Goal: Download file/media

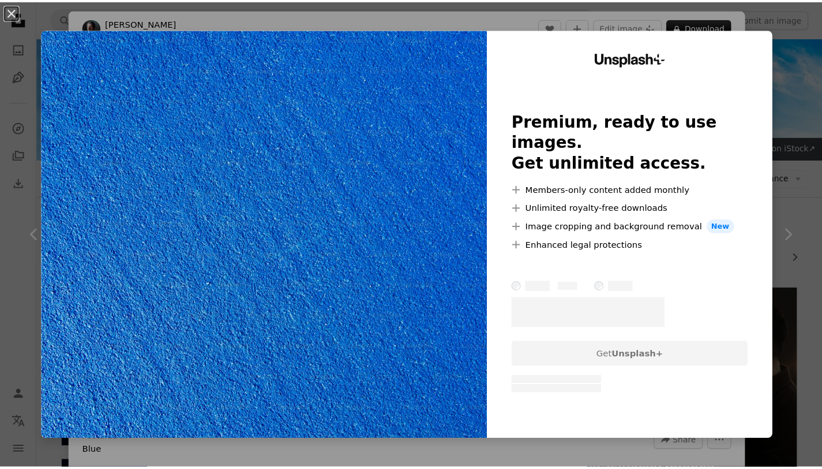
scroll to position [1294, 0]
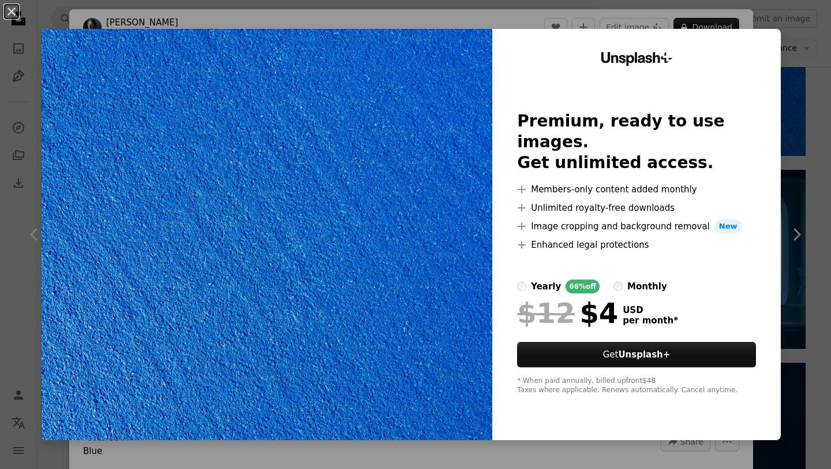
click at [786, 122] on div "An X shape Unsplash+ Premium, ready to use images. Get unlimited access. A plus…" at bounding box center [415, 234] width 831 height 469
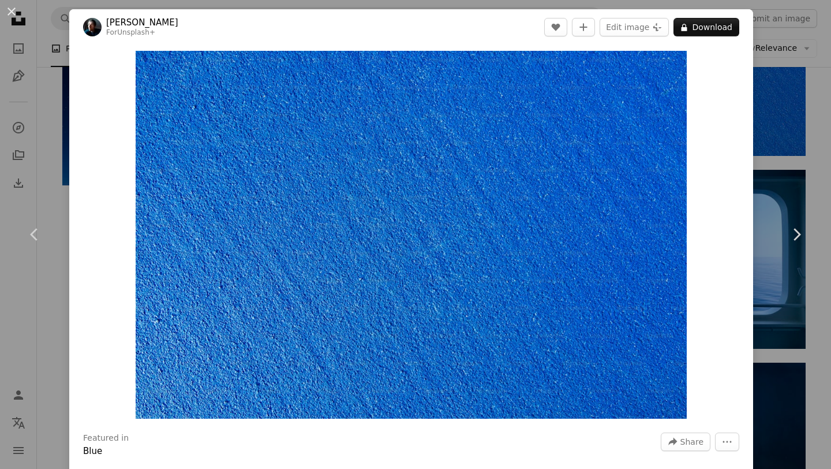
click at [786, 122] on div "An X shape Chevron left Chevron right [PERSON_NAME] For Unsplash+ A heart A plu…" at bounding box center [415, 234] width 831 height 469
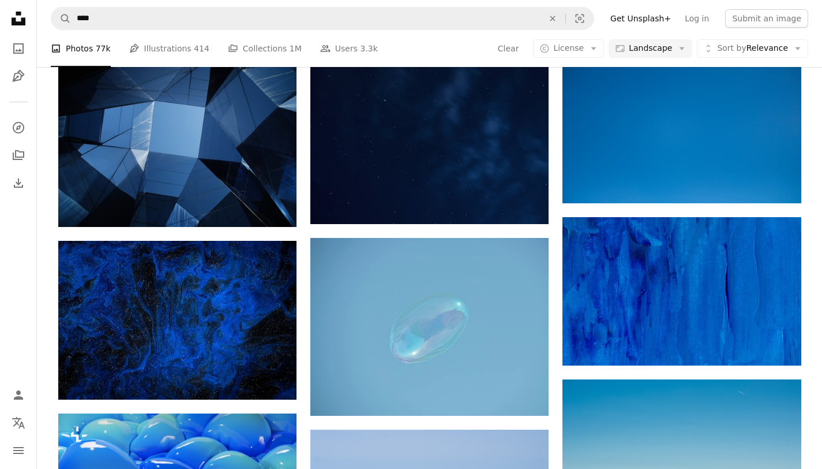
scroll to position [721, 0]
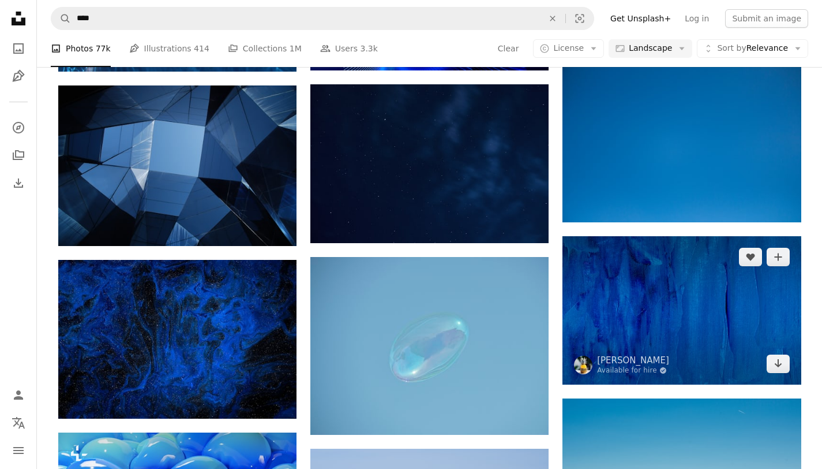
click at [660, 281] on img at bounding box center [682, 310] width 238 height 148
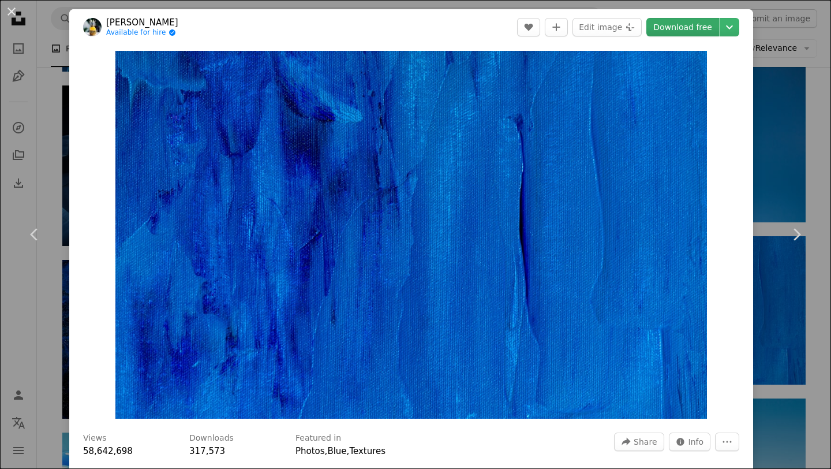
click at [662, 28] on link "Download free" at bounding box center [682, 27] width 73 height 18
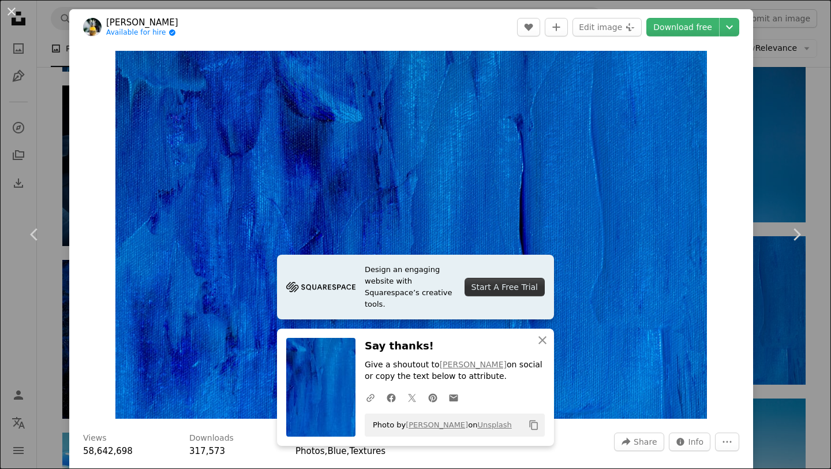
click at [783, 119] on div "An X shape Chevron left Chevron right Design an engaging website with Squarespa…" at bounding box center [415, 234] width 831 height 469
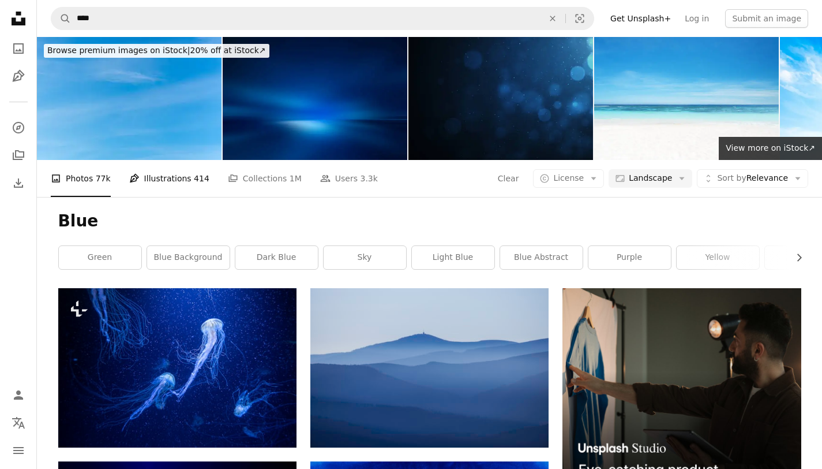
click at [169, 181] on link "Pen Tool Illustrations 414" at bounding box center [169, 178] width 80 height 37
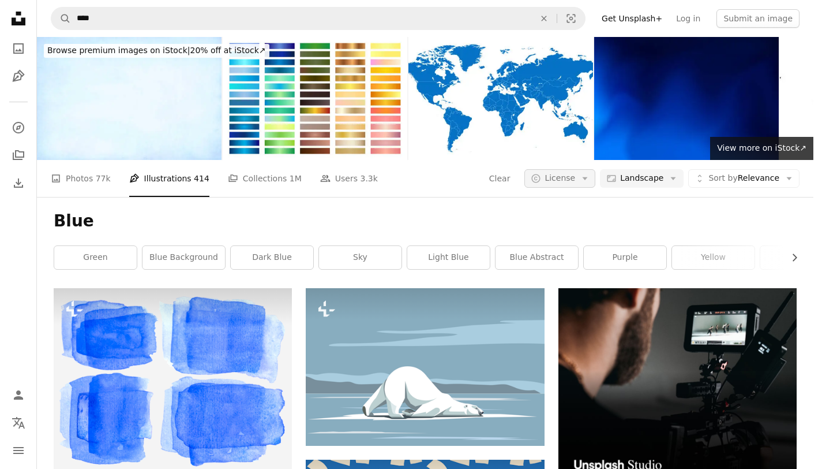
scroll to position [602, 0]
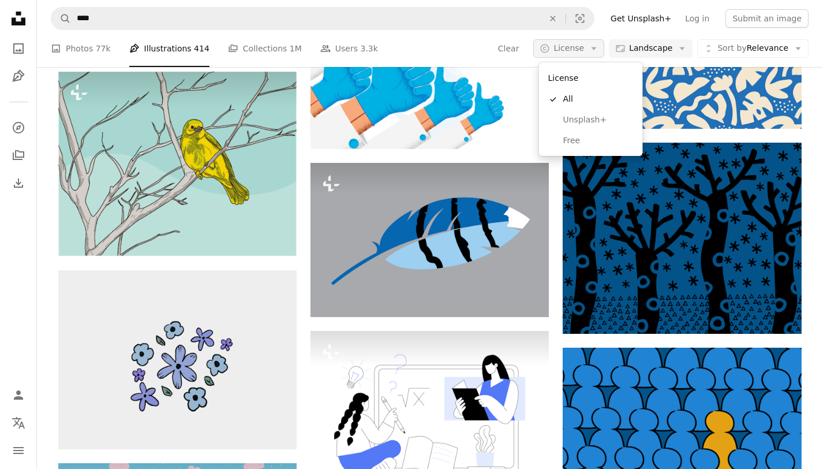
click at [595, 40] on button "A copyright icon © License Arrow down" at bounding box center [568, 48] width 71 height 18
click at [565, 146] on span "Free" at bounding box center [598, 141] width 70 height 12
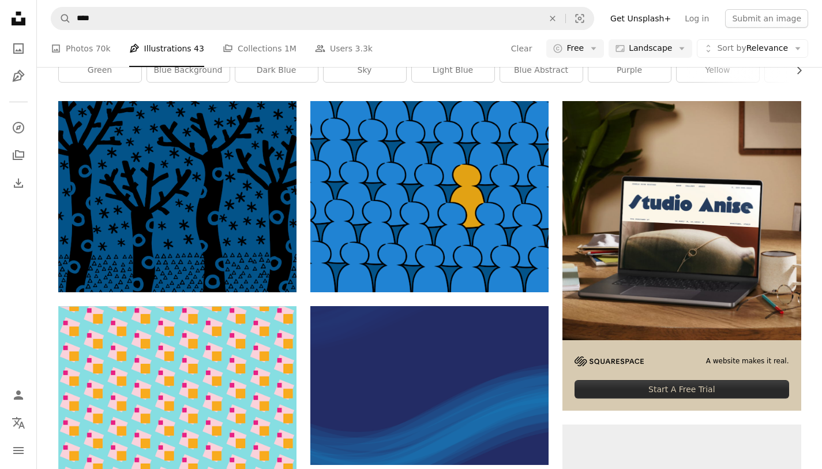
click at [78, 67] on link "A photo Photos 70k" at bounding box center [81, 48] width 60 height 37
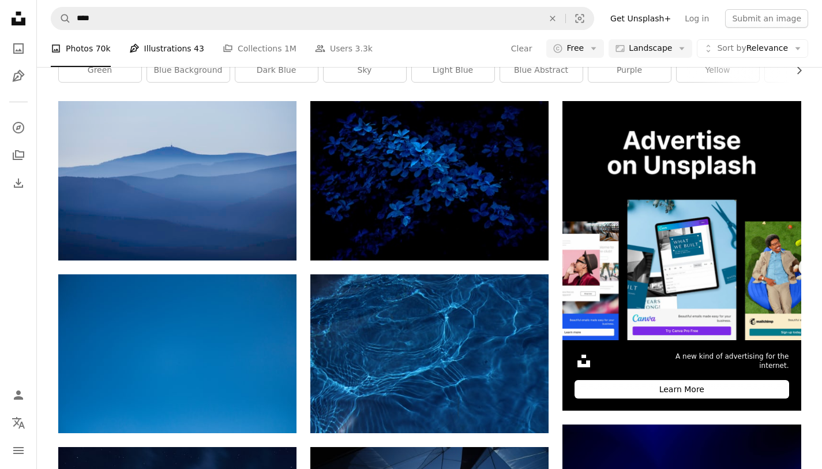
click at [166, 67] on link "Pen Tool Illustrations 43" at bounding box center [166, 48] width 75 height 37
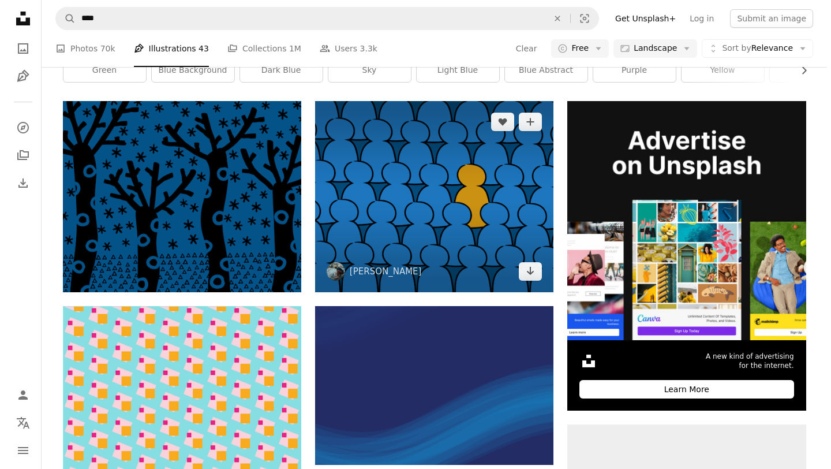
scroll to position [853, 0]
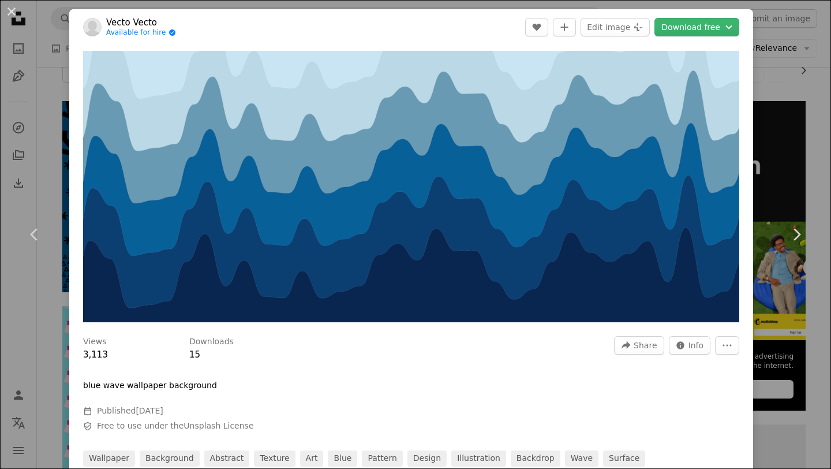
click at [791, 163] on div "An X shape Chevron left Chevron right Vecto Vecto Available for hire A checkmar…" at bounding box center [415, 234] width 831 height 469
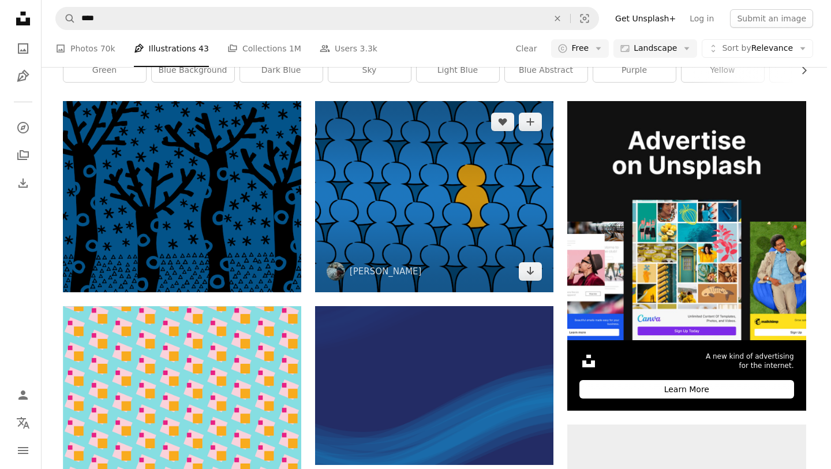
scroll to position [69, 0]
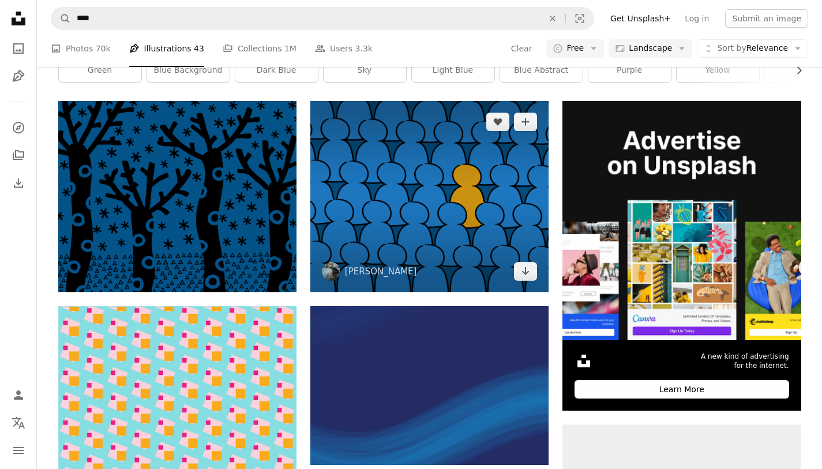
click at [432, 271] on img at bounding box center [429, 196] width 238 height 191
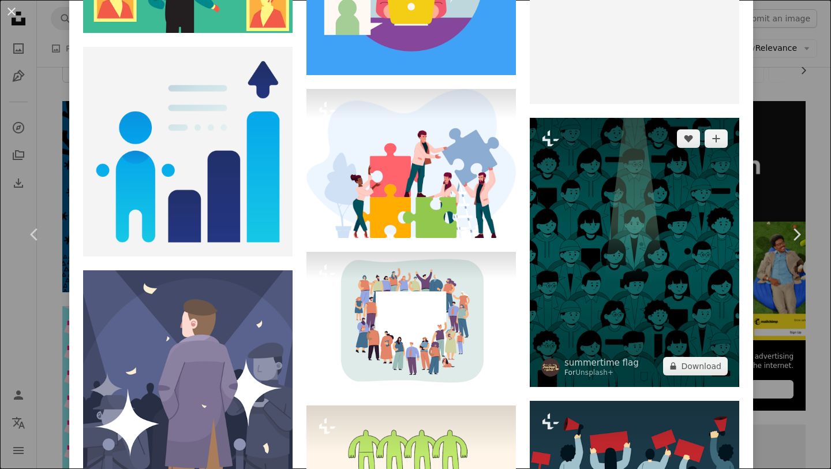
scroll to position [2730, 0]
